Goal: Information Seeking & Learning: Learn about a topic

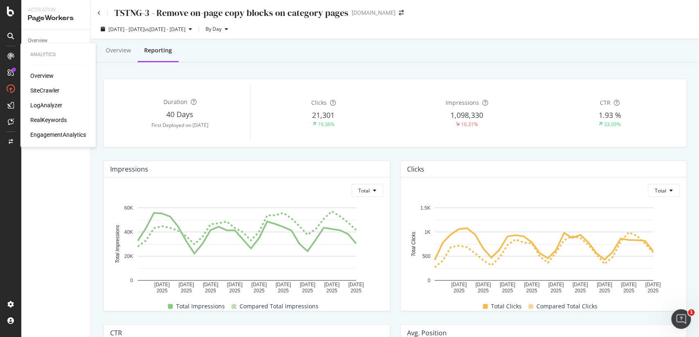
click at [38, 90] on div "SiteCrawler" at bounding box center [44, 90] width 29 height 8
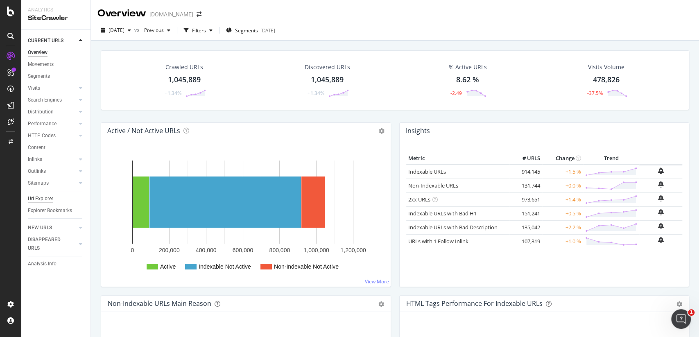
click at [51, 198] on div "Url Explorer" at bounding box center [40, 198] width 25 height 9
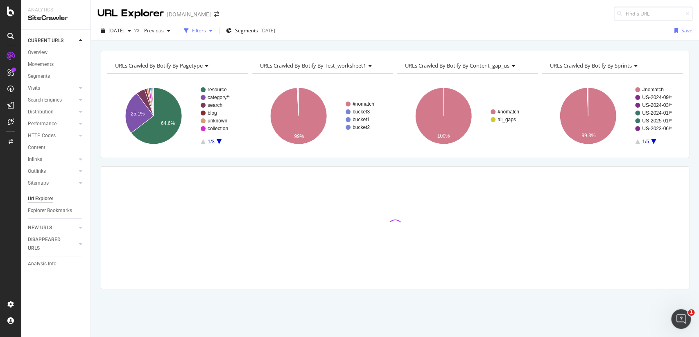
click at [206, 32] on div "Filters" at bounding box center [199, 30] width 14 height 7
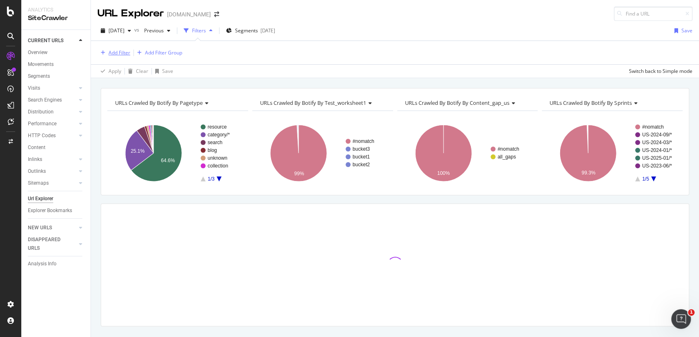
click at [128, 50] on div "Add Filter" at bounding box center [119, 52] width 22 height 7
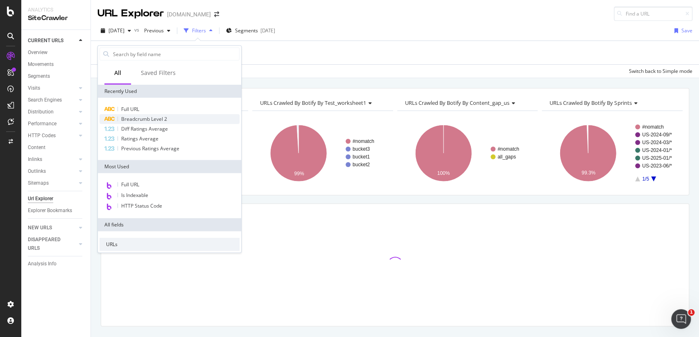
click at [149, 117] on span "Breadcrumb Level 2" at bounding box center [144, 118] width 46 height 7
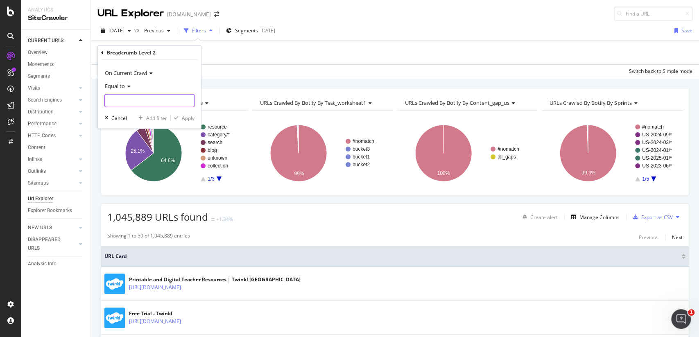
click at [142, 99] on input "text" at bounding box center [149, 100] width 89 height 13
paste input "[GEOGRAPHIC_DATA]"
type input "[GEOGRAPHIC_DATA]"
click at [182, 119] on div "Apply" at bounding box center [188, 117] width 13 height 7
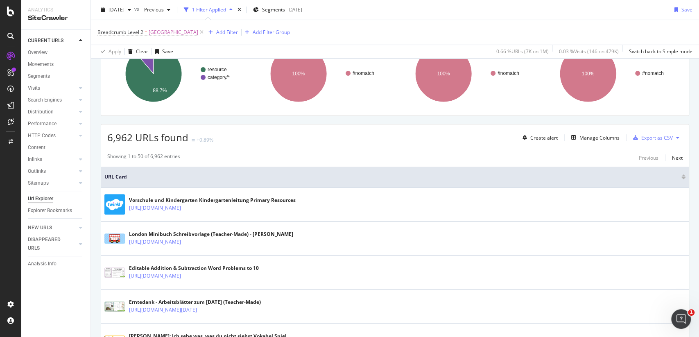
scroll to position [81, 0]
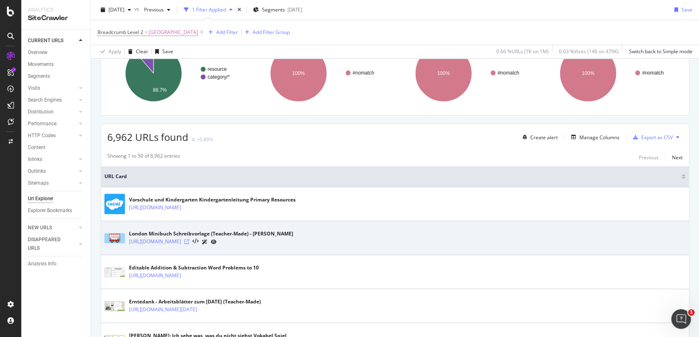
click at [189, 243] on icon at bounding box center [186, 241] width 5 height 5
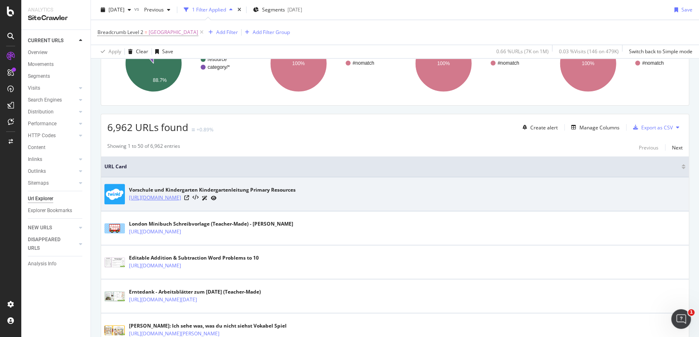
scroll to position [92, 0]
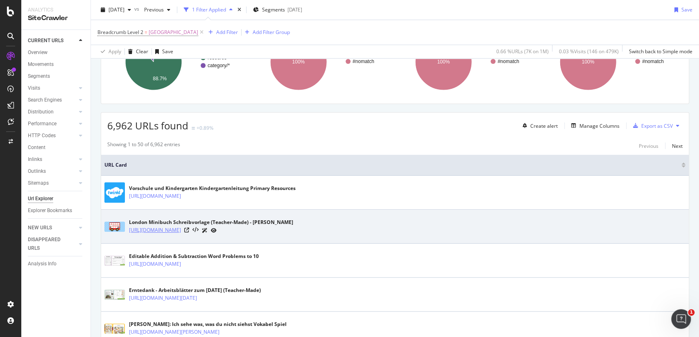
click at [181, 234] on link "[URL][DOMAIN_NAME]" at bounding box center [155, 230] width 52 height 8
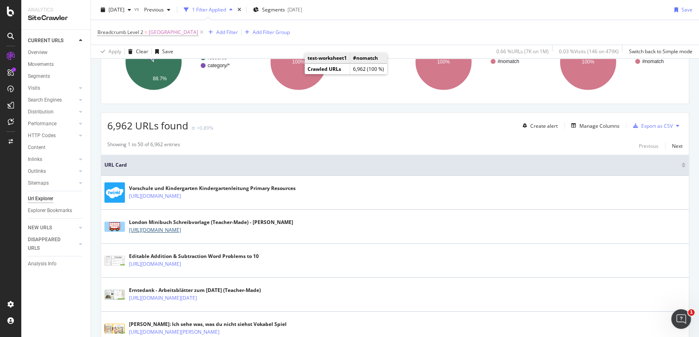
scroll to position [0, 0]
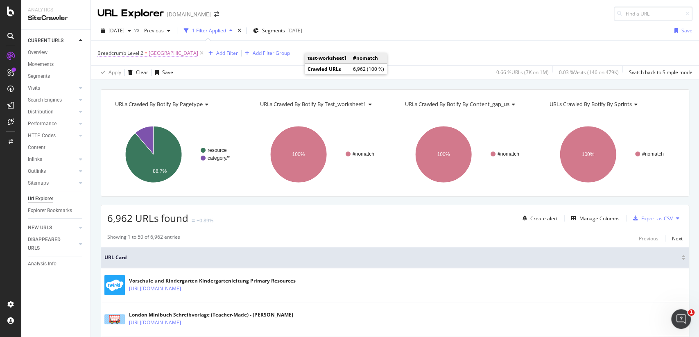
click at [167, 53] on span "[GEOGRAPHIC_DATA]" at bounding box center [174, 52] width 50 height 11
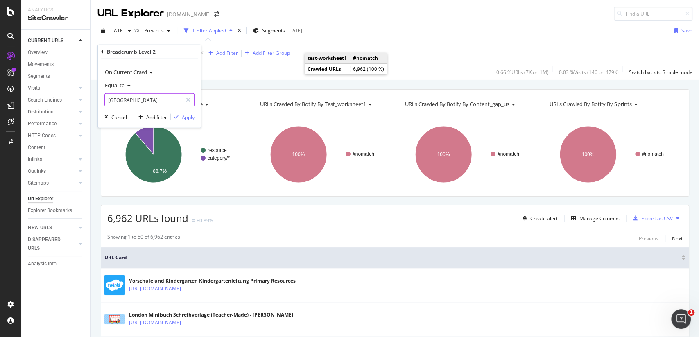
click at [146, 101] on input "[GEOGRAPHIC_DATA]" at bounding box center [143, 99] width 77 height 13
paste input "[GEOGRAPHIC_DATA]"
type input "[GEOGRAPHIC_DATA]"
click at [192, 114] on div "Apply" at bounding box center [188, 116] width 13 height 7
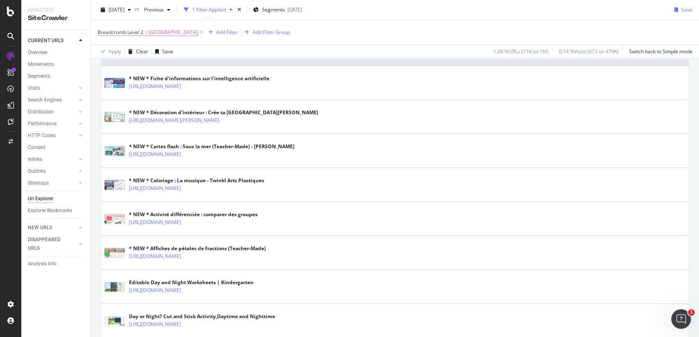
scroll to position [201, 0]
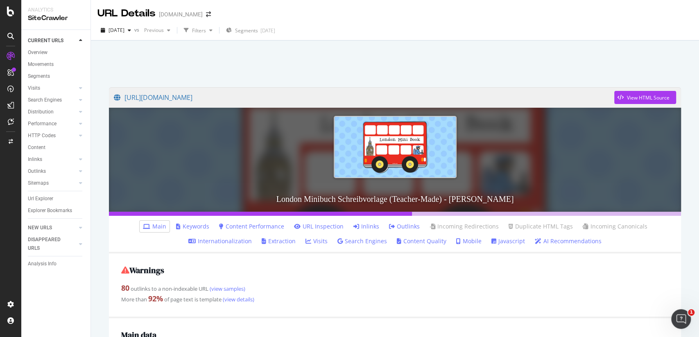
click at [374, 226] on link "Inlinks" at bounding box center [366, 226] width 26 height 8
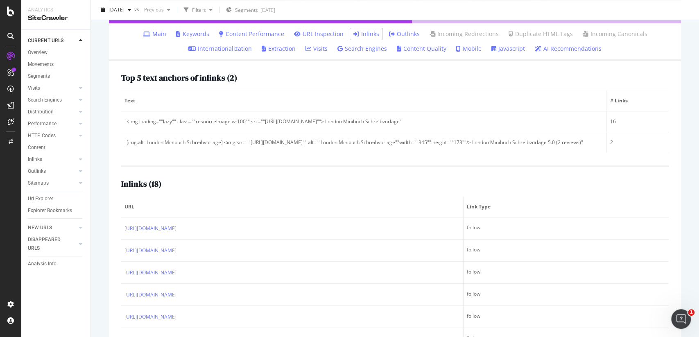
scroll to position [228, 0]
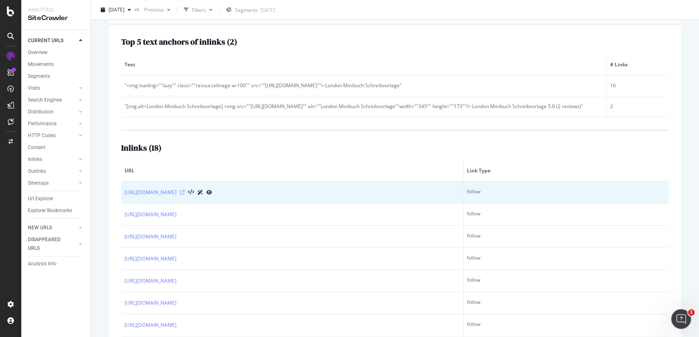
click at [185, 195] on icon at bounding box center [182, 192] width 5 height 5
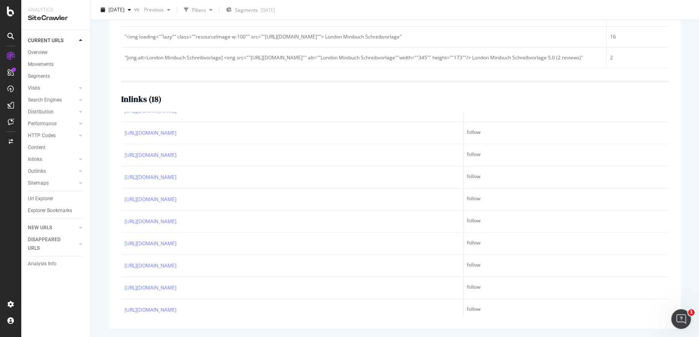
scroll to position [0, 0]
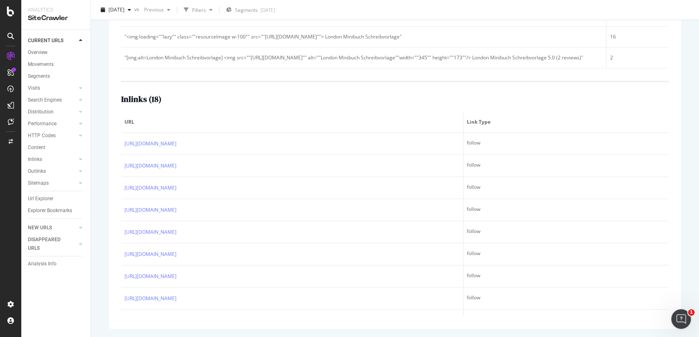
click at [381, 128] on th "URL" at bounding box center [292, 122] width 342 height 21
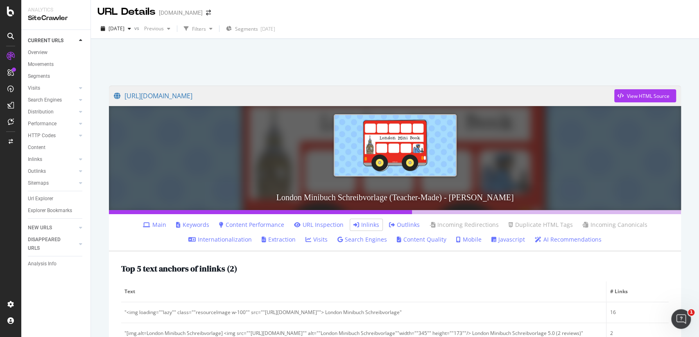
scroll to position [6, 0]
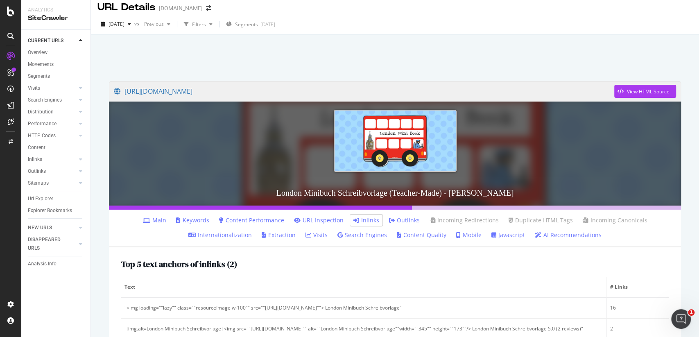
click at [243, 234] on link "Internationalization" at bounding box center [219, 235] width 63 height 8
